Goal: Information Seeking & Learning: Learn about a topic

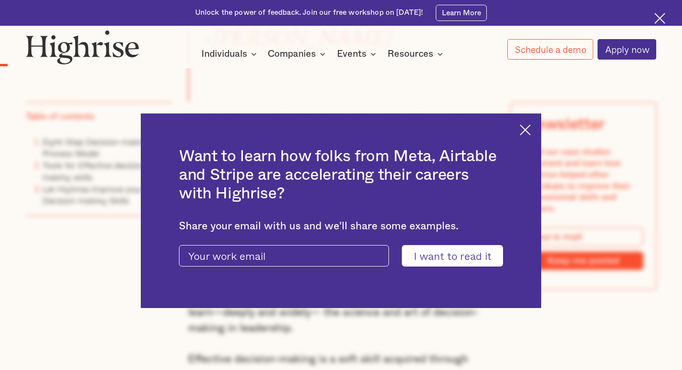
scroll to position [757, 0]
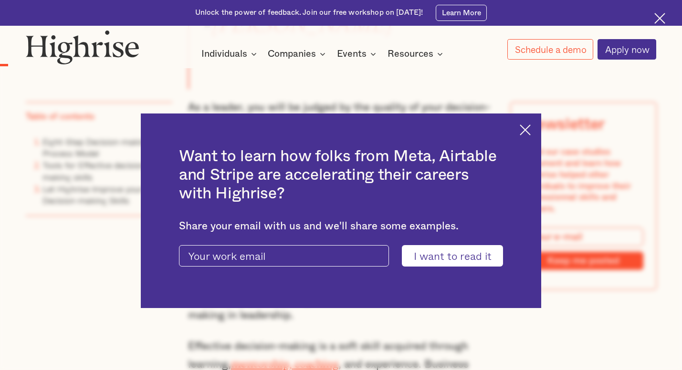
click at [528, 127] on img at bounding box center [525, 130] width 11 height 11
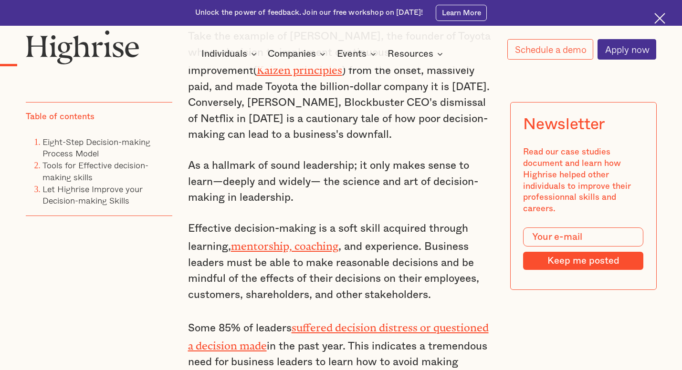
scroll to position [877, 0]
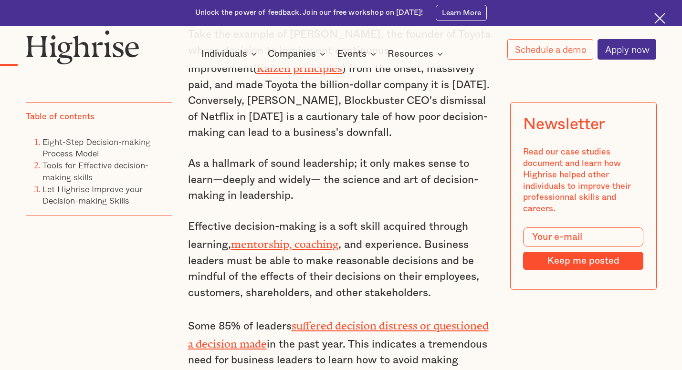
click at [275, 238] on link "mentorship, coaching" at bounding box center [284, 241] width 107 height 7
click at [349, 291] on div "The quality of your decisions determines the quality of your life - Craig Groes…" at bounding box center [341, 328] width 306 height 985
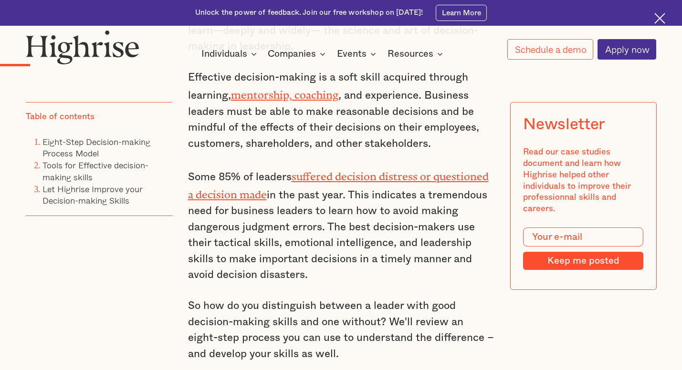
scroll to position [1028, 0]
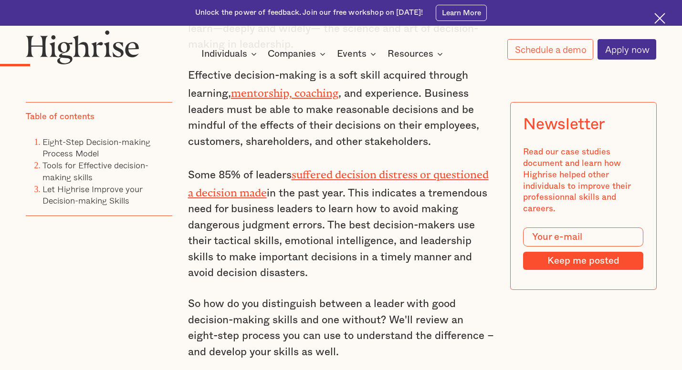
click at [342, 168] on link "suffered decision distress or questioned a decision made" at bounding box center [338, 180] width 301 height 25
click at [355, 248] on p "Some 85% of leaders suffered decision distress or questioned a decision made in…" at bounding box center [341, 223] width 306 height 116
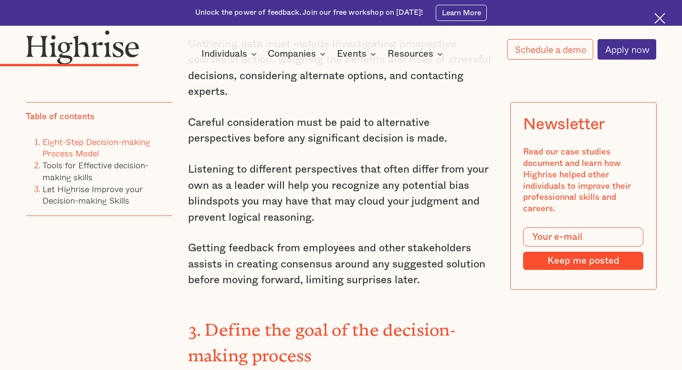
scroll to position [2367, 0]
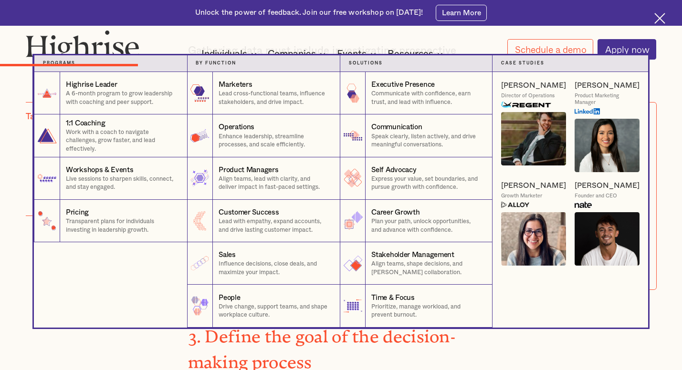
click at [662, 79] on nav "Programs 1 Highrise Leader A 6-month program to grow leadership with coaching a…" at bounding box center [341, 191] width 682 height 273
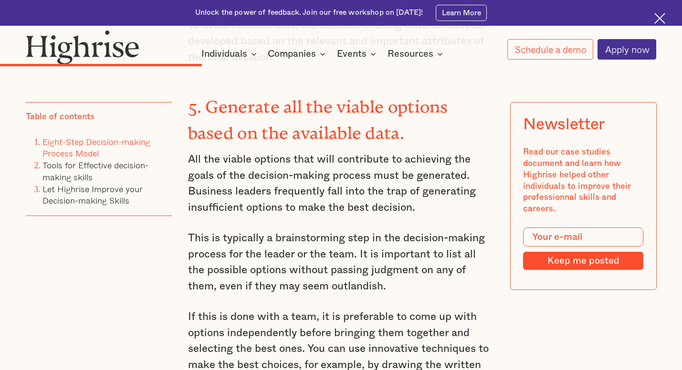
scroll to position [3163, 0]
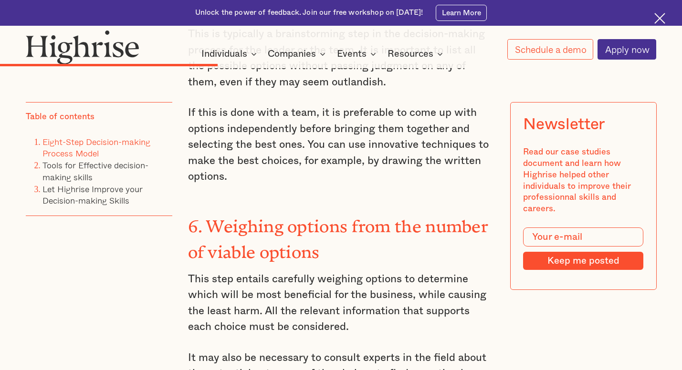
scroll to position [3355, 0]
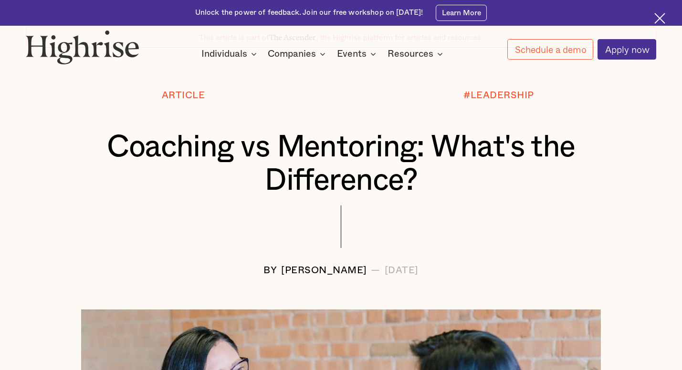
scroll to position [82, 0]
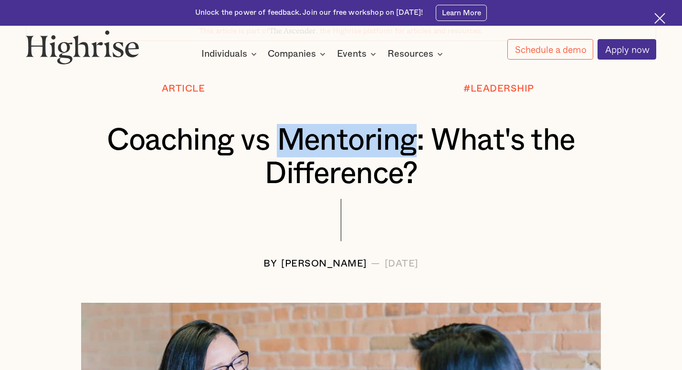
drag, startPoint x: 414, startPoint y: 138, endPoint x: 288, endPoint y: 135, distance: 126.1
click at [288, 135] on h1 "Coaching vs Mentoring: What's the Difference?" at bounding box center [341, 157] width 578 height 67
copy h1 "Mentoring"
